Goal: Information Seeking & Learning: Learn about a topic

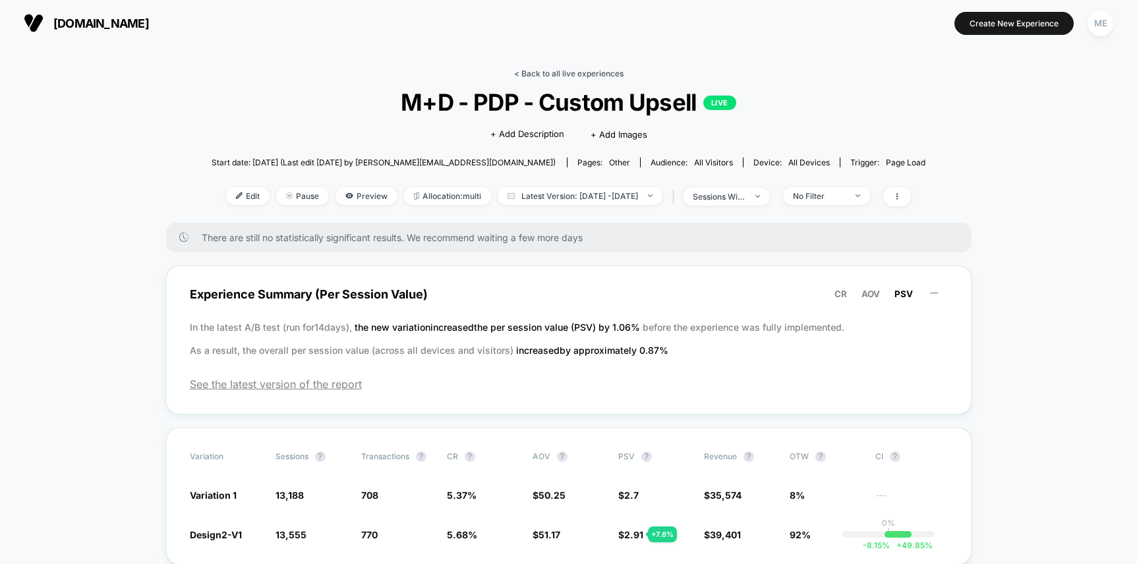
click at [527, 73] on link "< Back to all live experiences" at bounding box center [568, 74] width 109 height 10
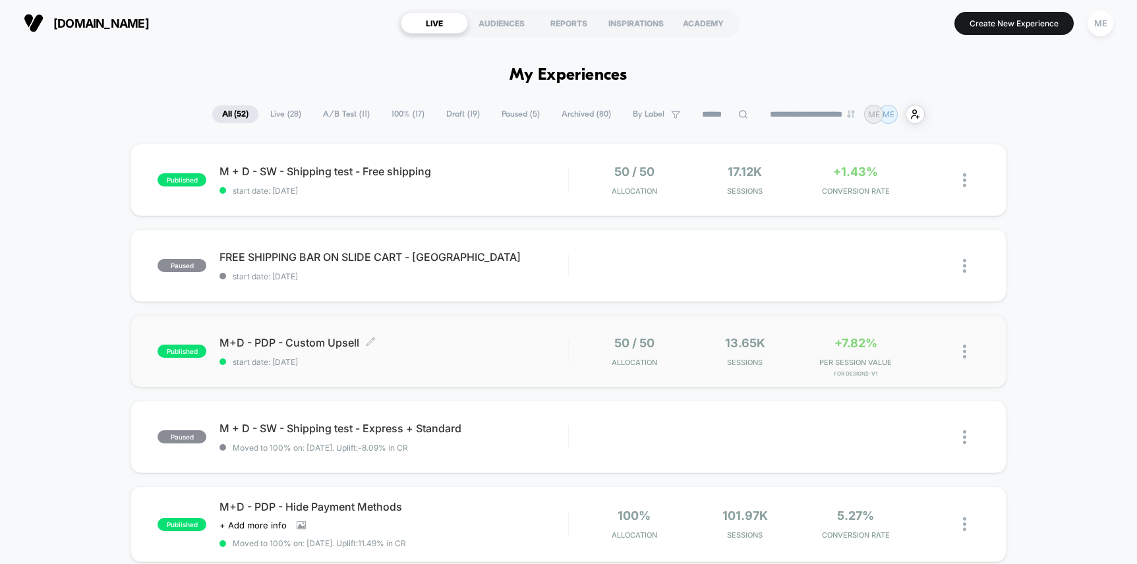
click at [500, 346] on span "M+D - PDP - Custom Upsell Click to edit experience details" at bounding box center [394, 342] width 348 height 13
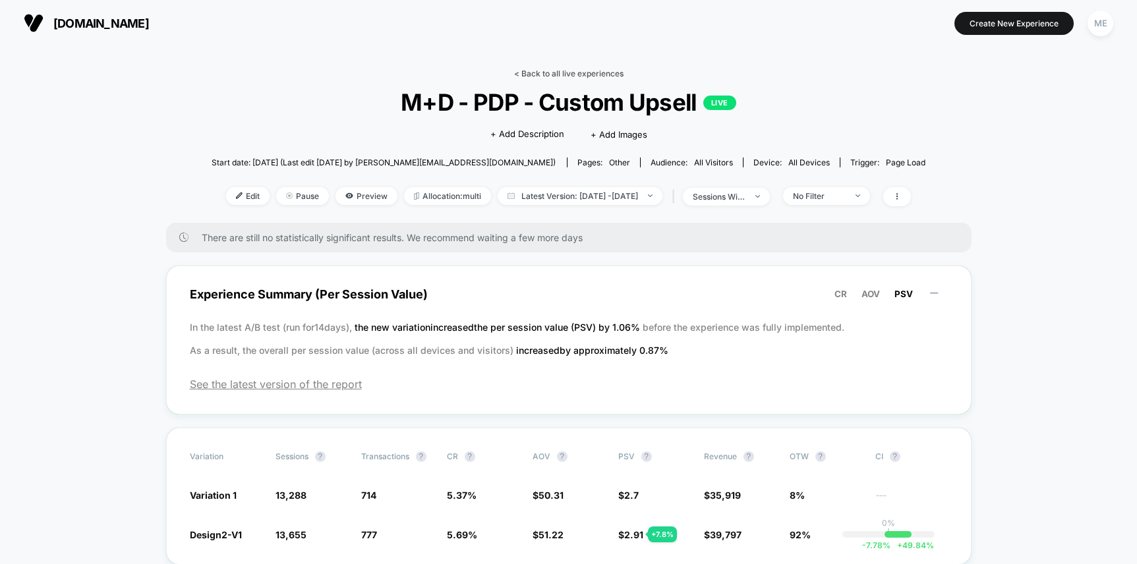
click at [553, 74] on link "< Back to all live experiences" at bounding box center [568, 74] width 109 height 10
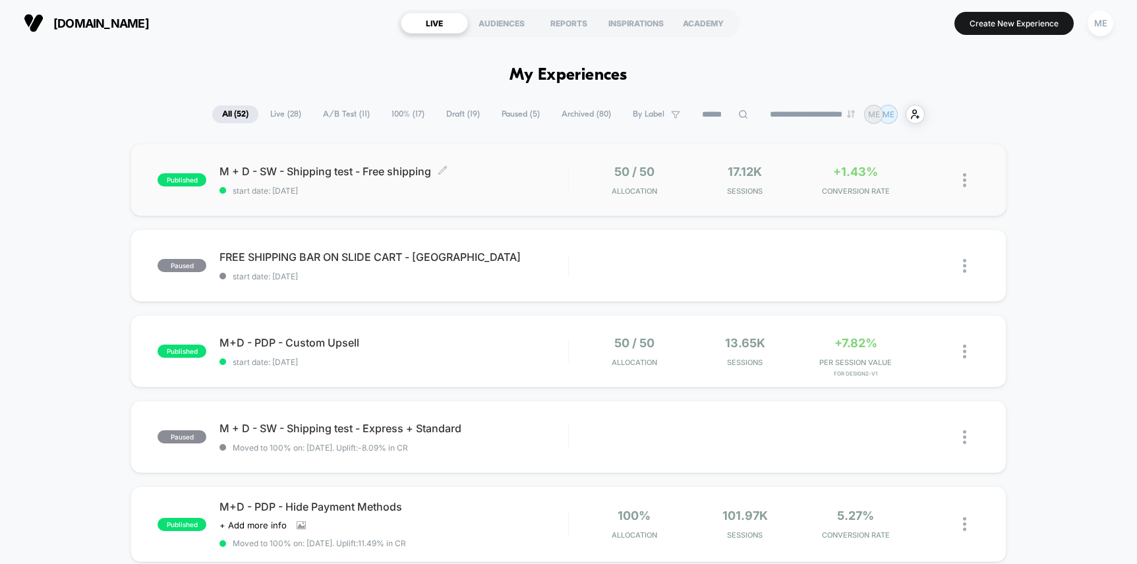
click at [506, 183] on div "M + D - SW - Shipping test - Free shipping Click to edit experience details Cli…" at bounding box center [394, 180] width 348 height 31
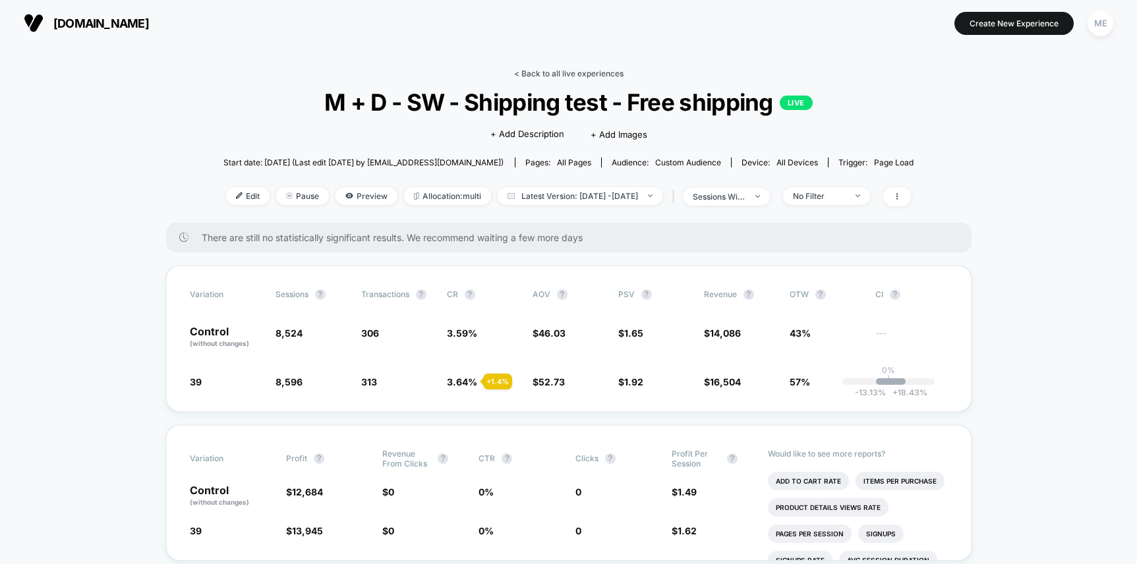
click at [531, 72] on link "< Back to all live experiences" at bounding box center [568, 74] width 109 height 10
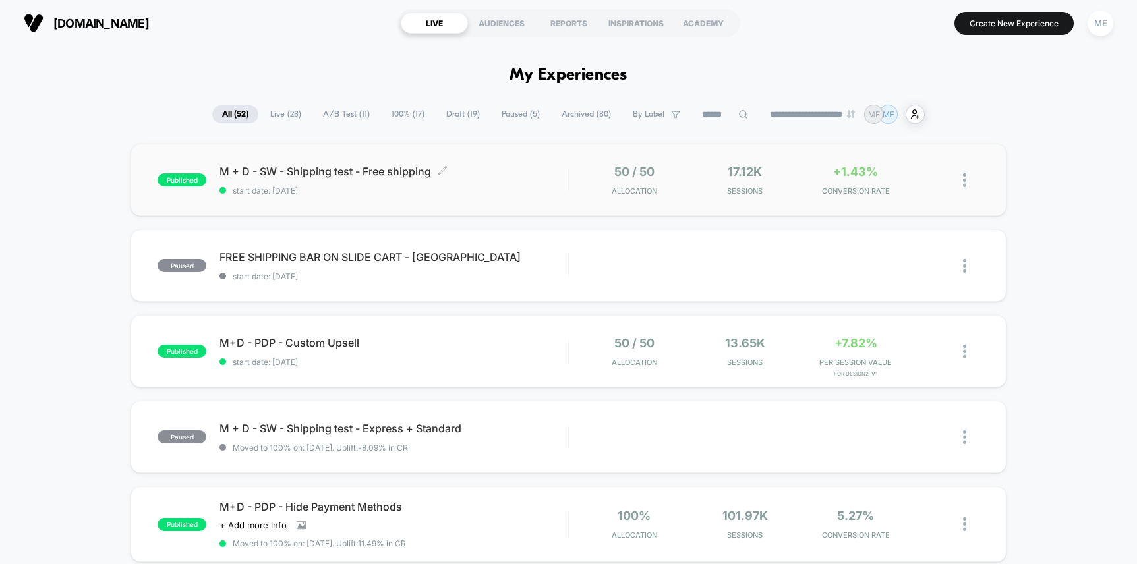
click at [503, 165] on span "M + D - SW - Shipping test - Free shipping Click to edit experience details" at bounding box center [394, 171] width 348 height 13
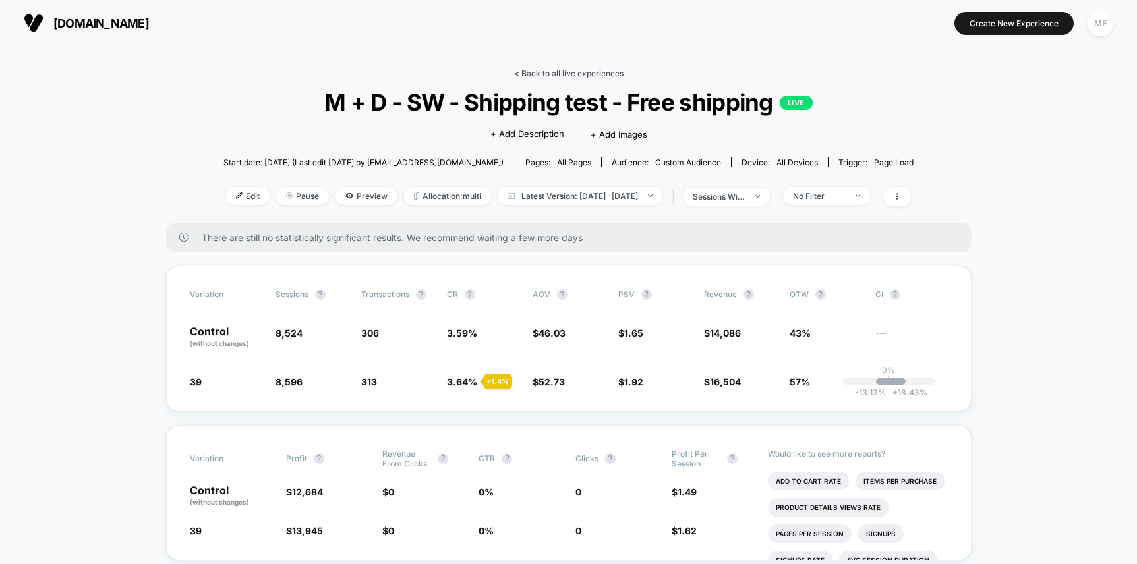
click at [529, 70] on link "< Back to all live experiences" at bounding box center [568, 74] width 109 height 10
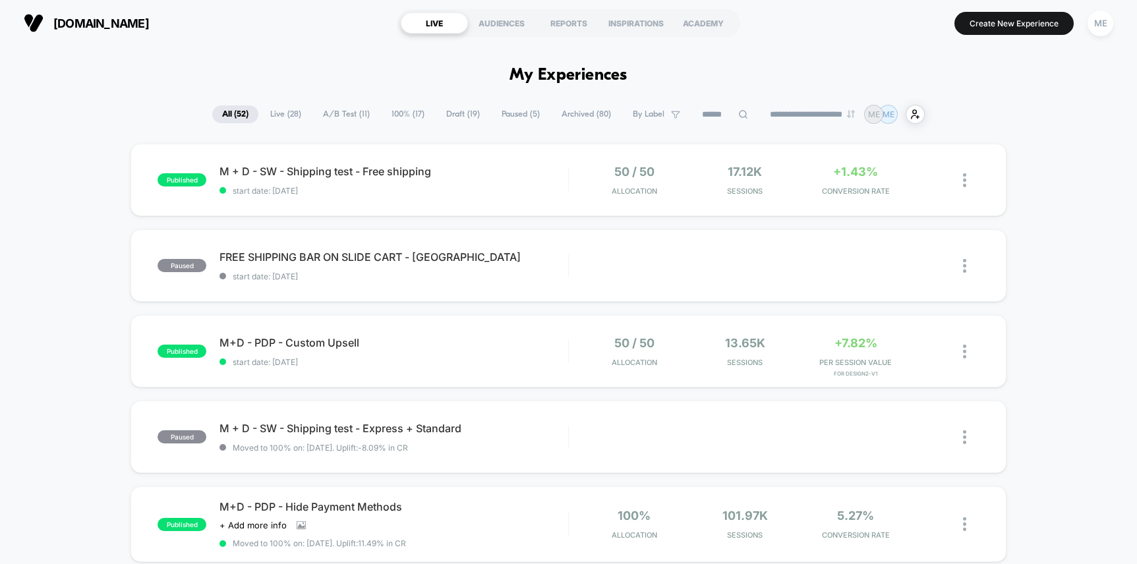
scroll to position [16, 0]
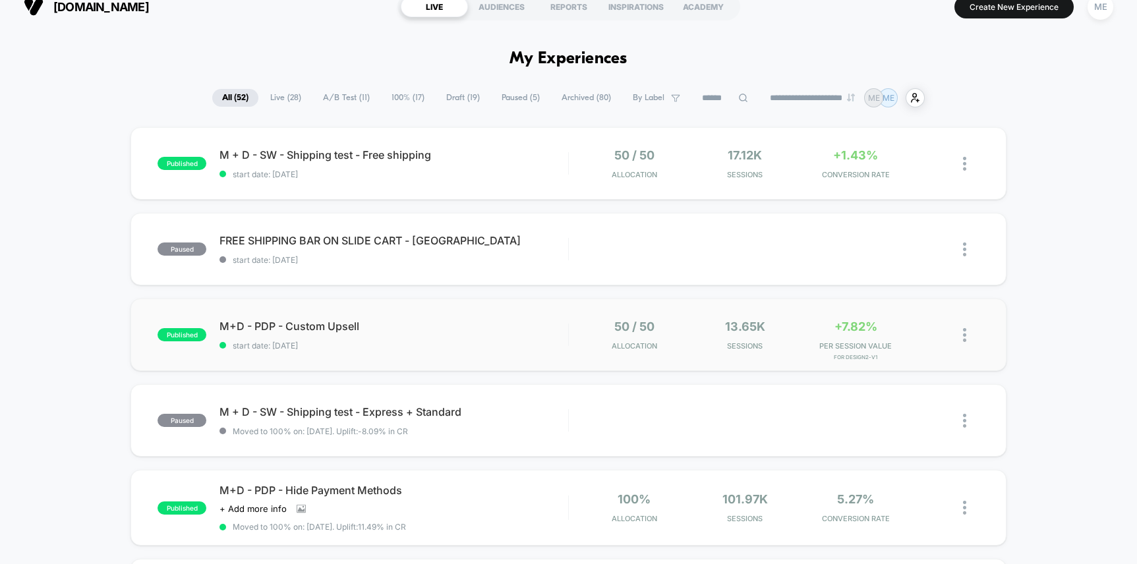
click at [496, 315] on div "published M+D - PDP - Custom Upsell start date: [DATE] 50 / 50 Allocation 13.65…" at bounding box center [568, 335] width 875 height 73
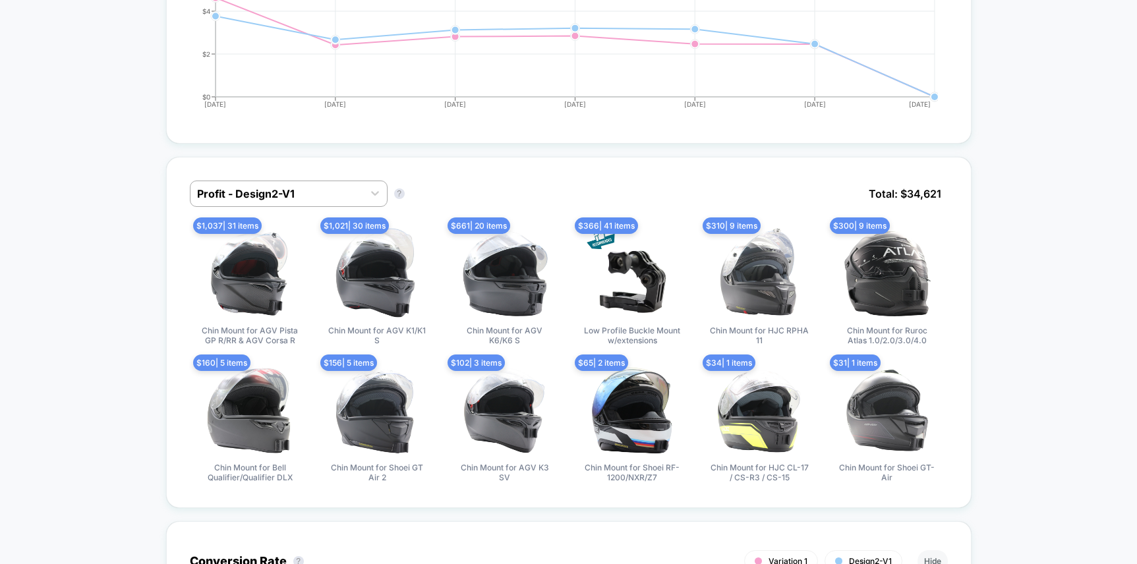
scroll to position [884, 0]
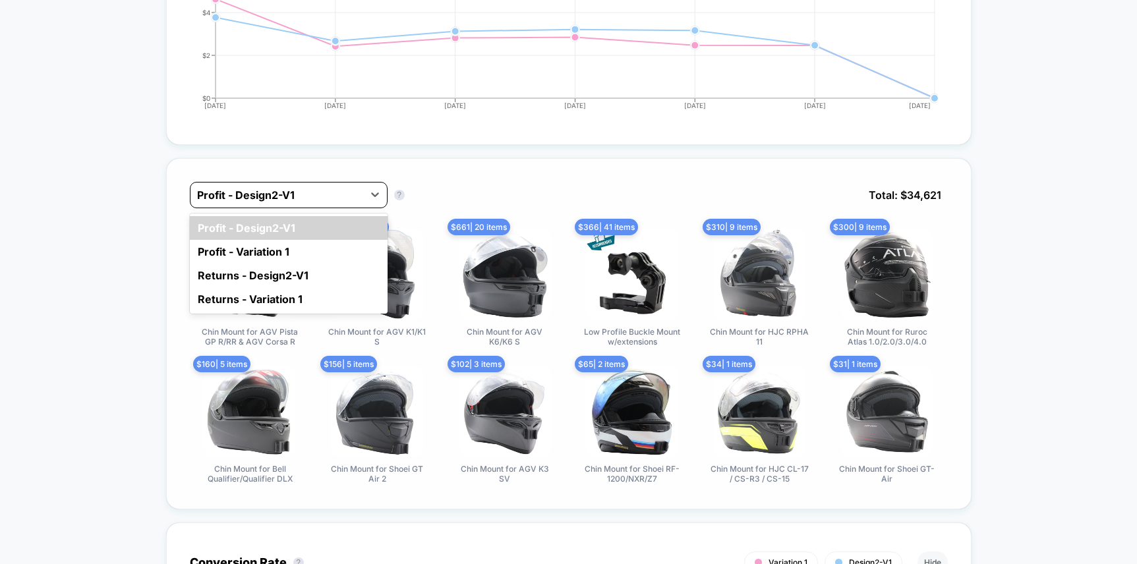
click at [313, 200] on div at bounding box center [277, 195] width 160 height 16
click at [303, 271] on div "Returns - Design2-V1" at bounding box center [289, 276] width 198 height 24
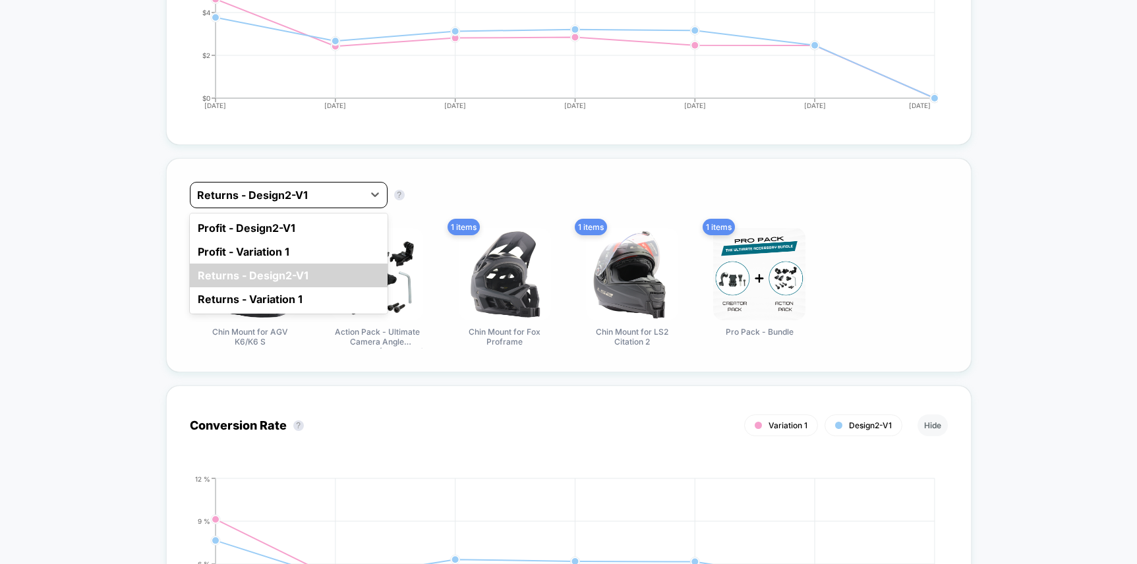
click at [291, 202] on div "Returns - Design2-V1" at bounding box center [277, 195] width 173 height 21
click at [286, 227] on div "Profit - Design2-V1" at bounding box center [289, 228] width 198 height 24
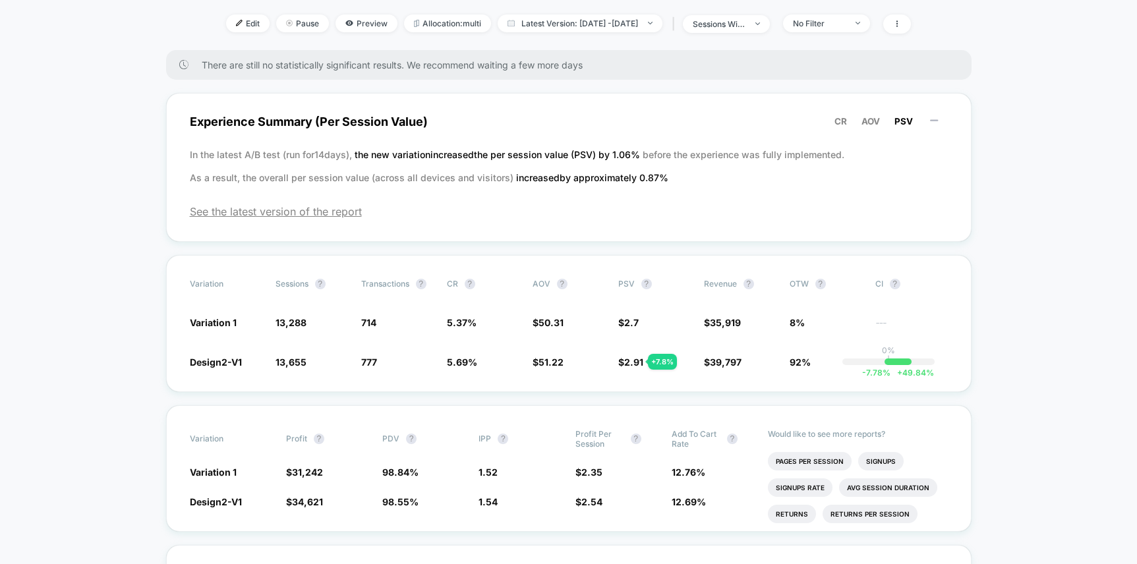
scroll to position [169, 0]
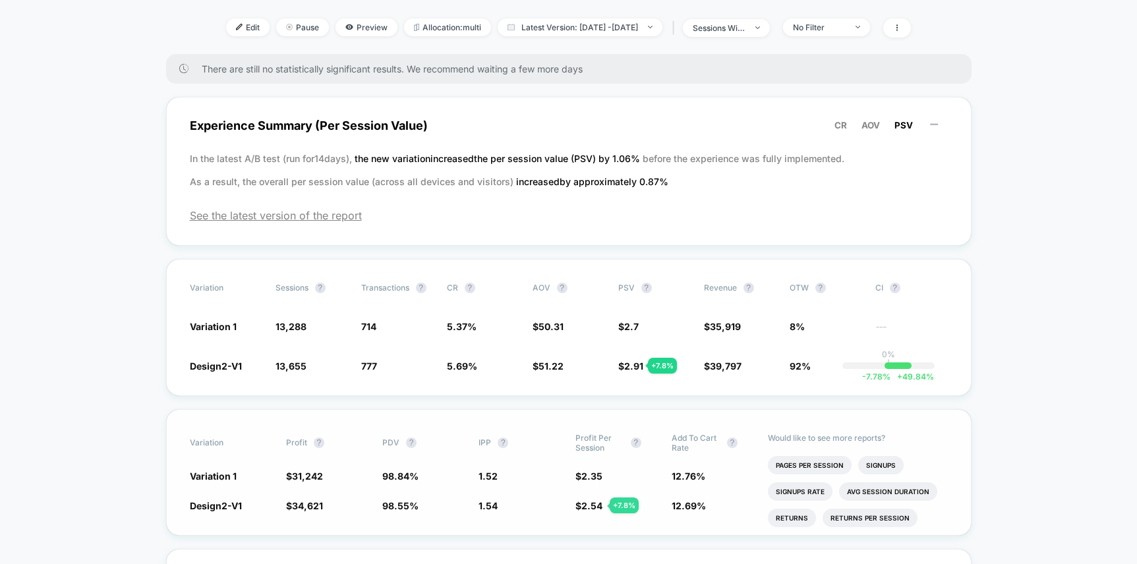
click at [595, 506] on span "2.54" at bounding box center [591, 505] width 21 height 11
